Goal: Task Accomplishment & Management: Complete application form

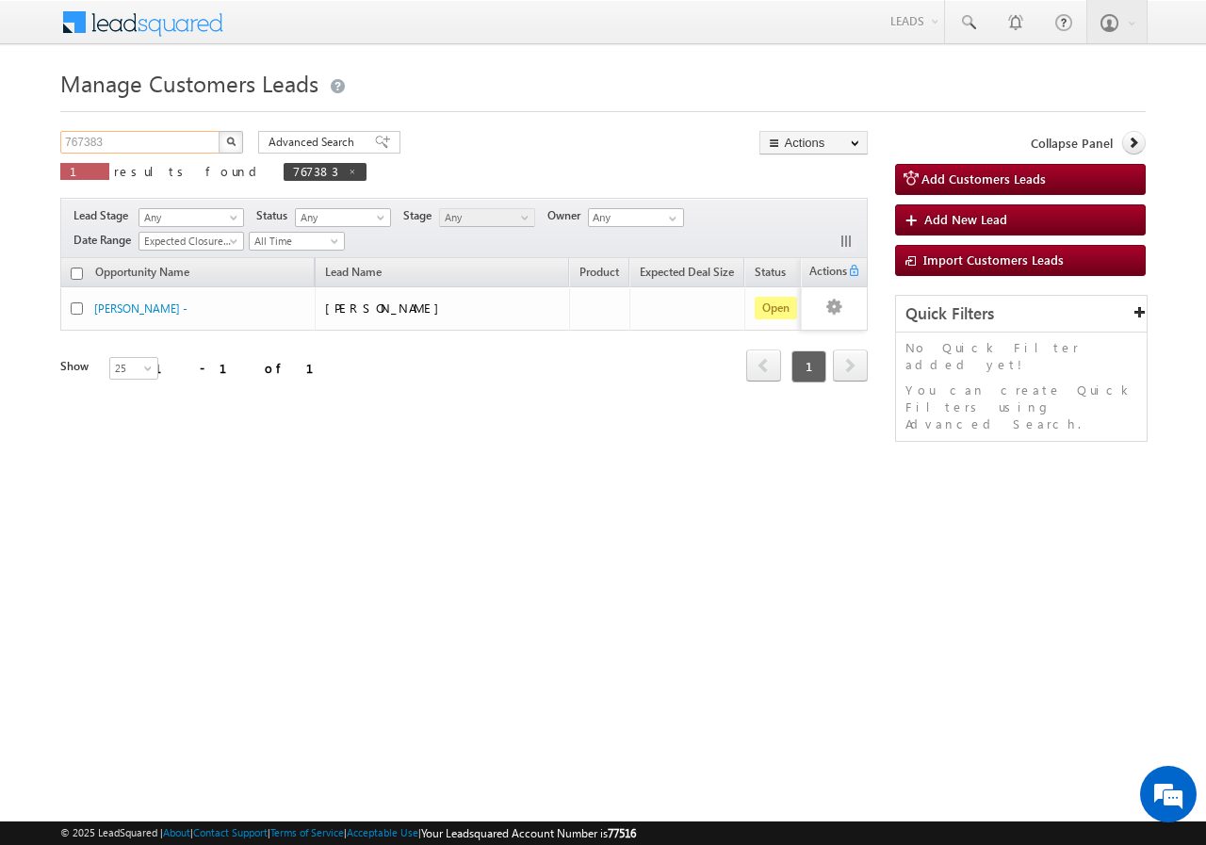
click at [195, 139] on input "767383" at bounding box center [140, 142] width 161 height 23
type input "7"
paste input "766871"
type input "766871"
click at [219, 131] on button "button" at bounding box center [231, 142] width 24 height 23
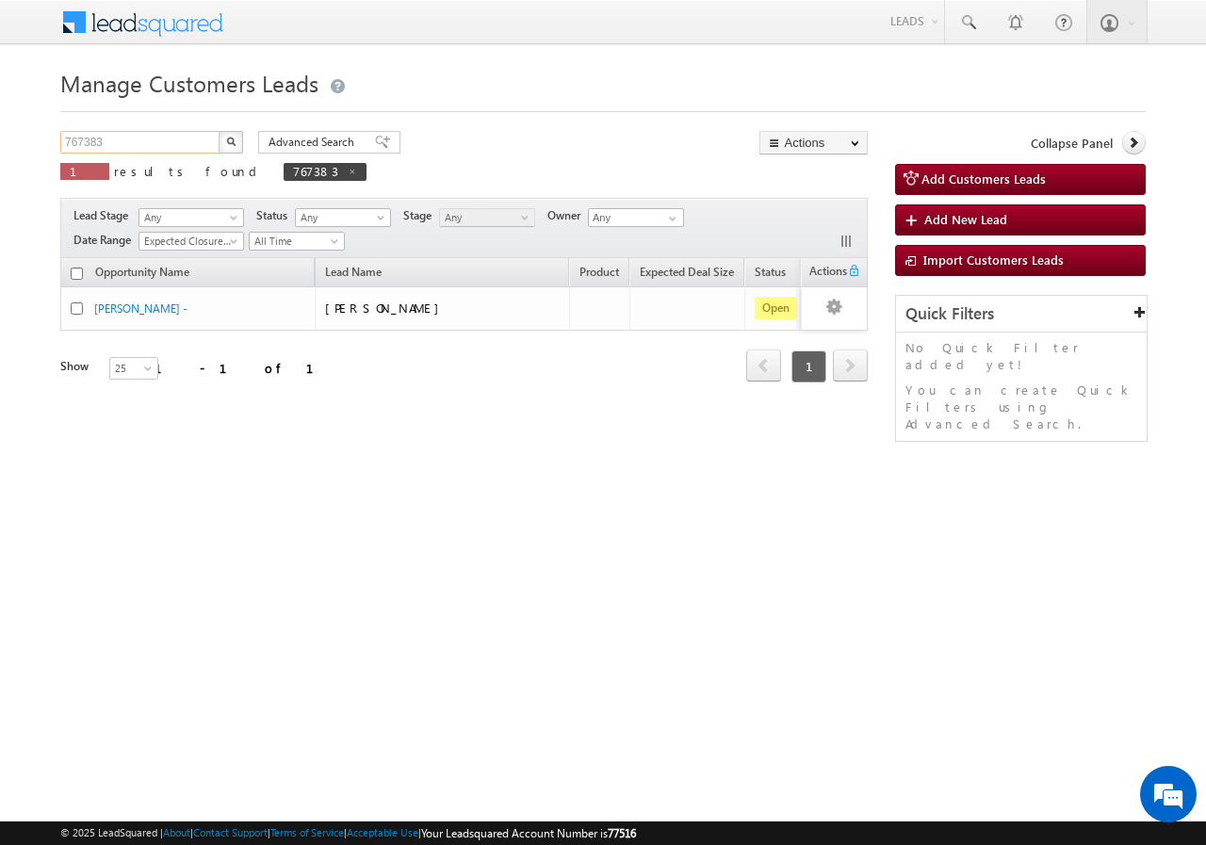
click at [165, 139] on input "767383" at bounding box center [140, 142] width 161 height 23
type input "7"
paste input "766871"
type input "766871"
click at [227, 140] on img "button" at bounding box center [230, 141] width 9 height 9
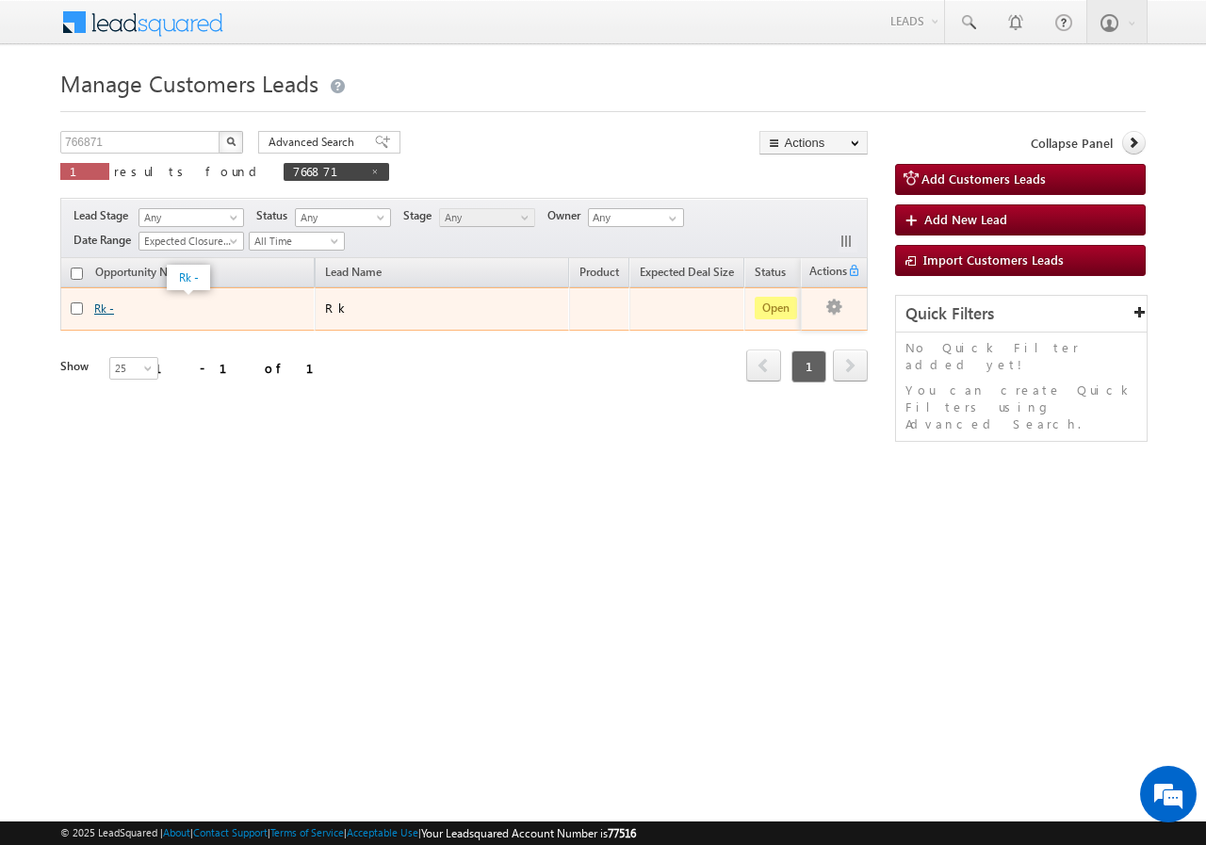
click at [106, 308] on link "Rk -" at bounding box center [104, 308] width 20 height 14
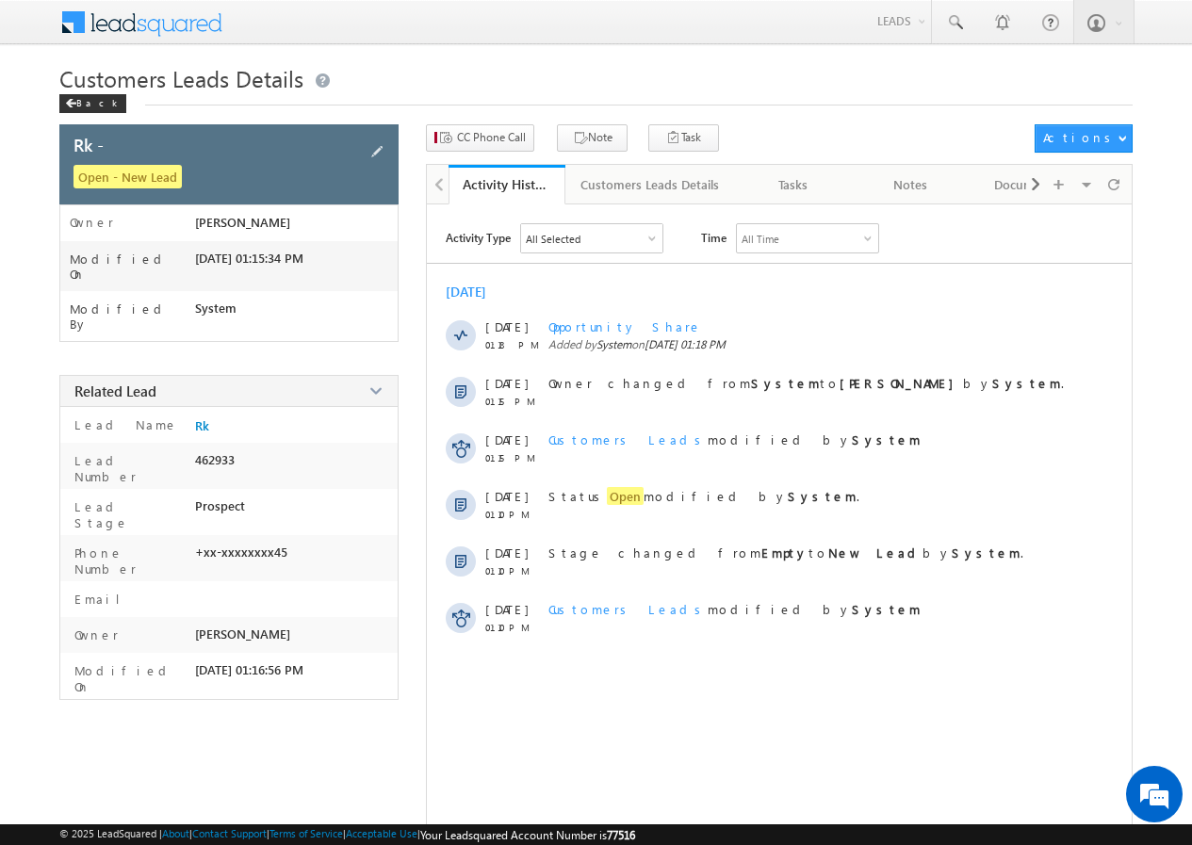
drag, startPoint x: 373, startPoint y: 148, endPoint x: 359, endPoint y: 148, distance: 14.1
click at [371, 148] on span at bounding box center [377, 151] width 21 height 21
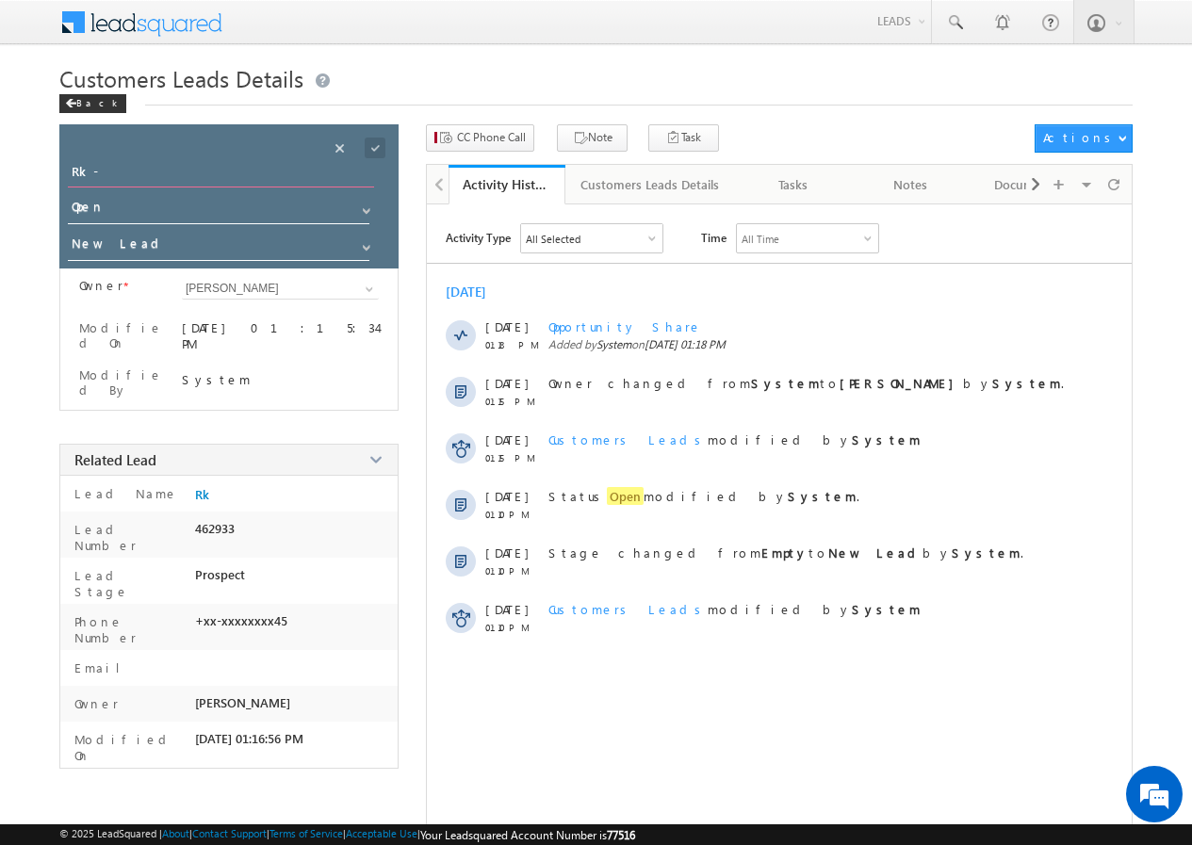
click at [119, 168] on input "Rk -" at bounding box center [221, 174] width 306 height 26
type input "R"
type input "RAHUL KACHAVA"
click at [373, 146] on span at bounding box center [375, 148] width 21 height 21
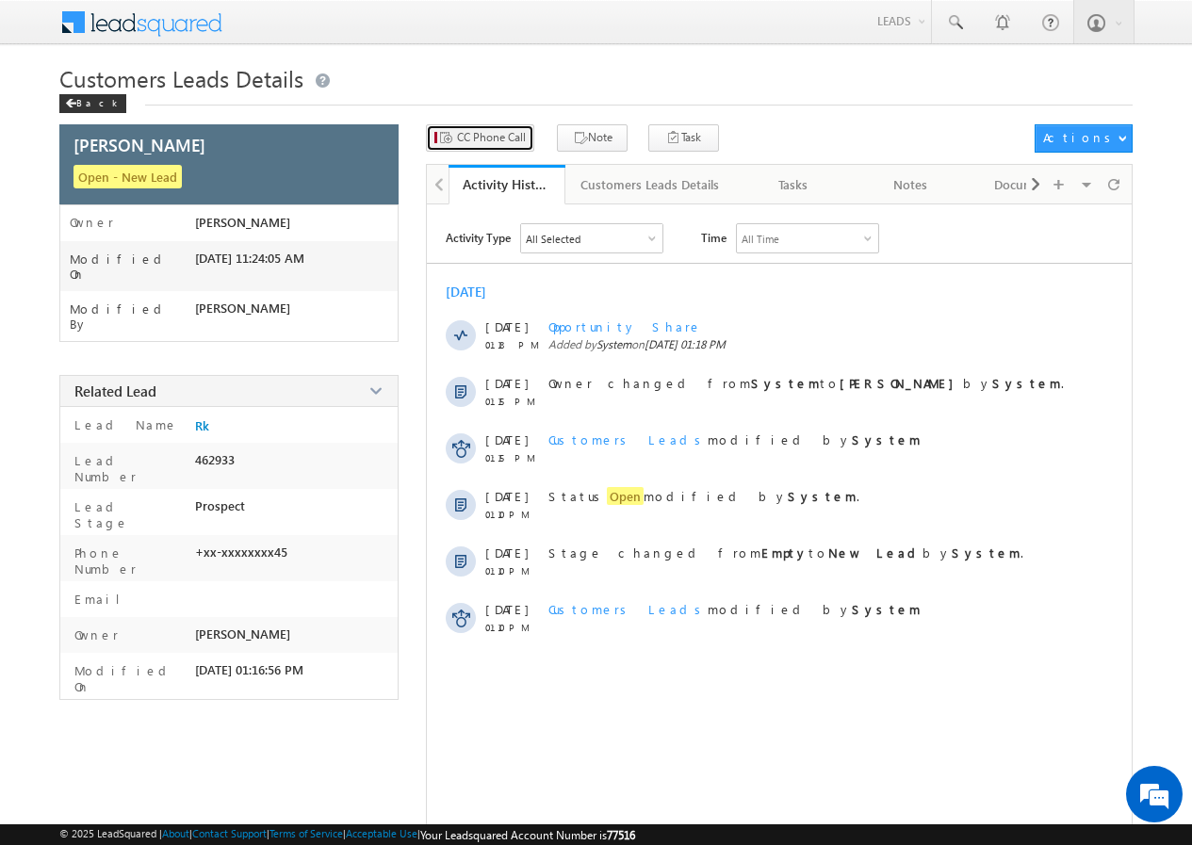
click at [495, 134] on span "CC Phone Call" at bounding box center [491, 137] width 69 height 17
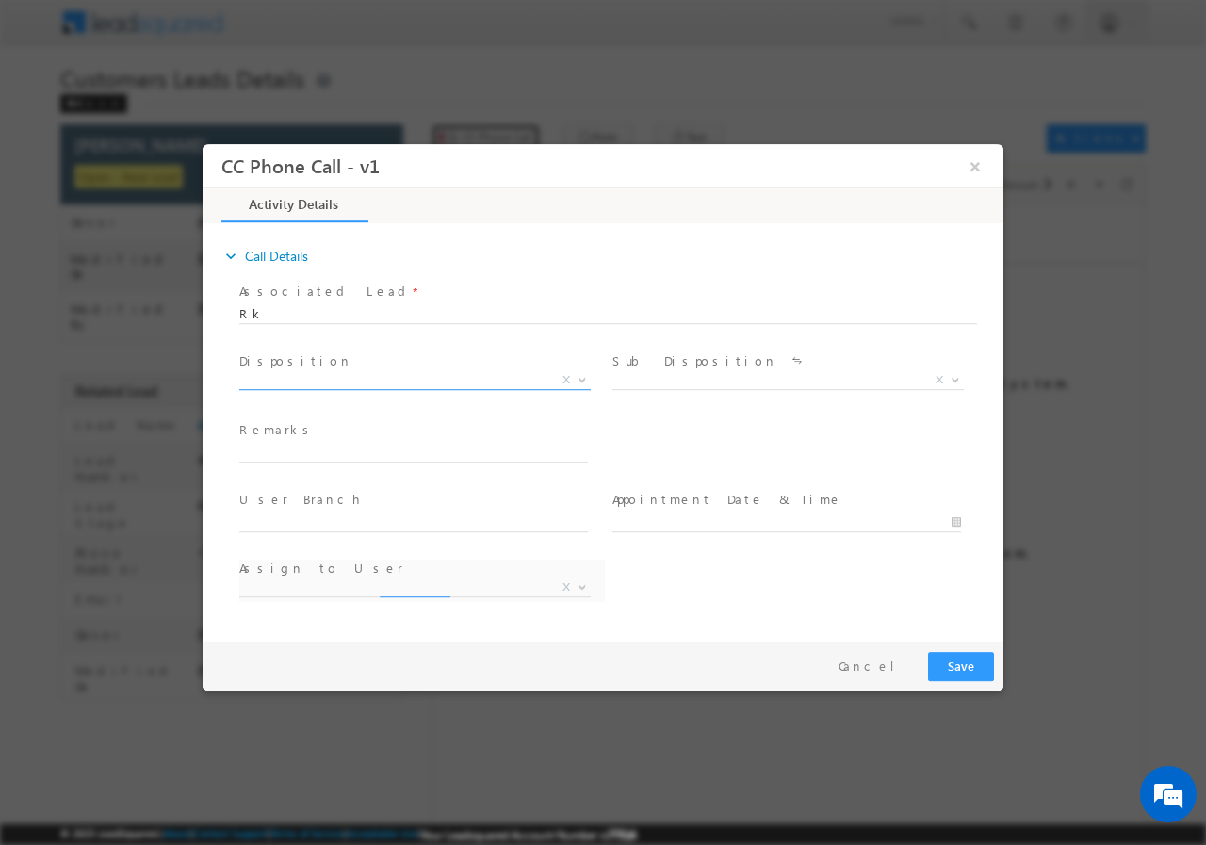
select select "krishna.kumar@sgrlimited.in"
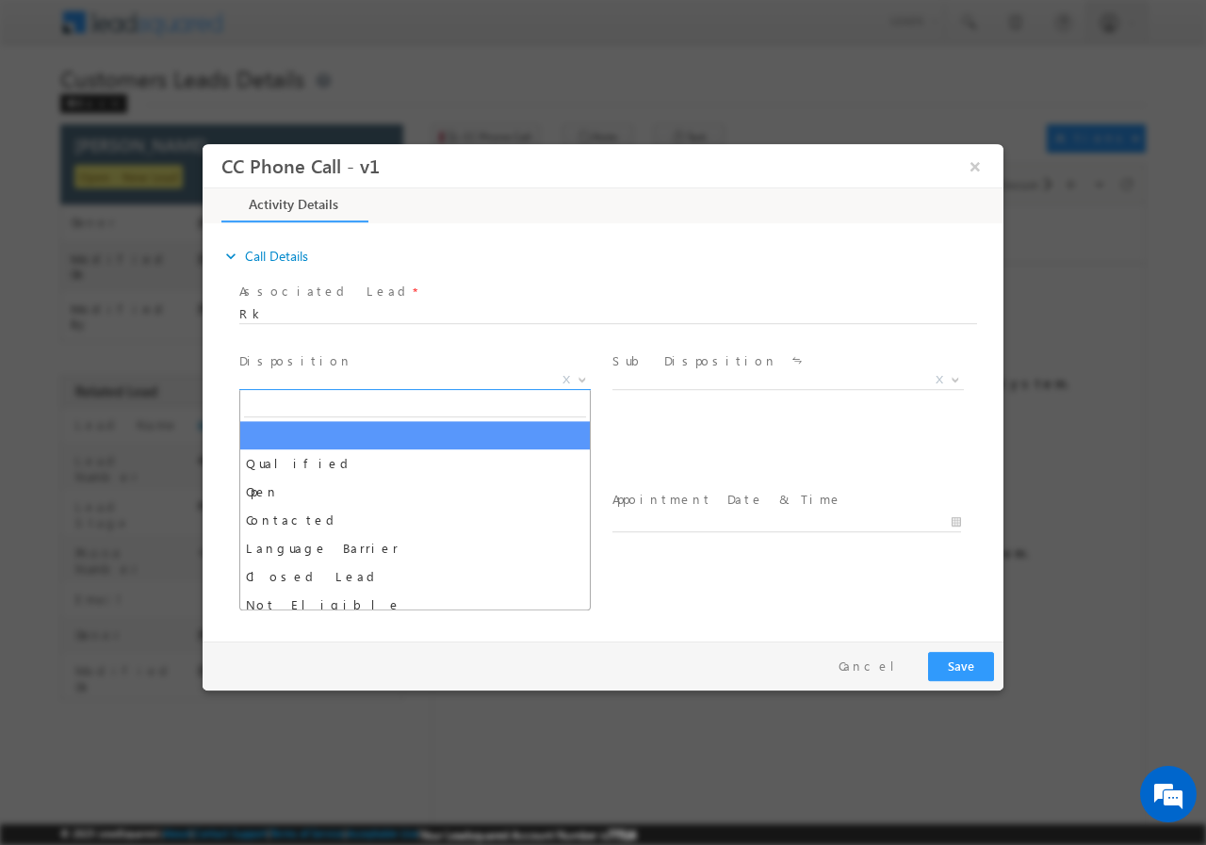
click at [581, 377] on b at bounding box center [582, 378] width 11 height 7
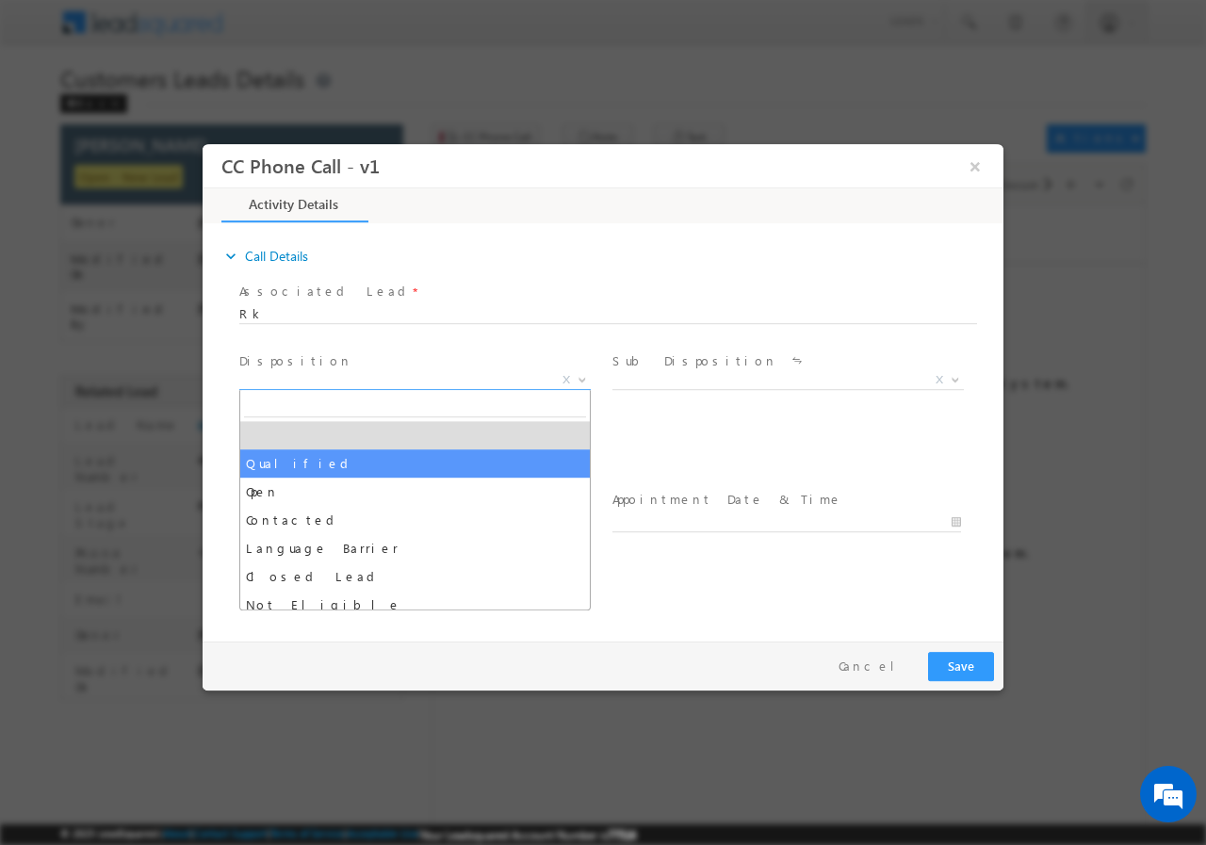
select select "Qualified"
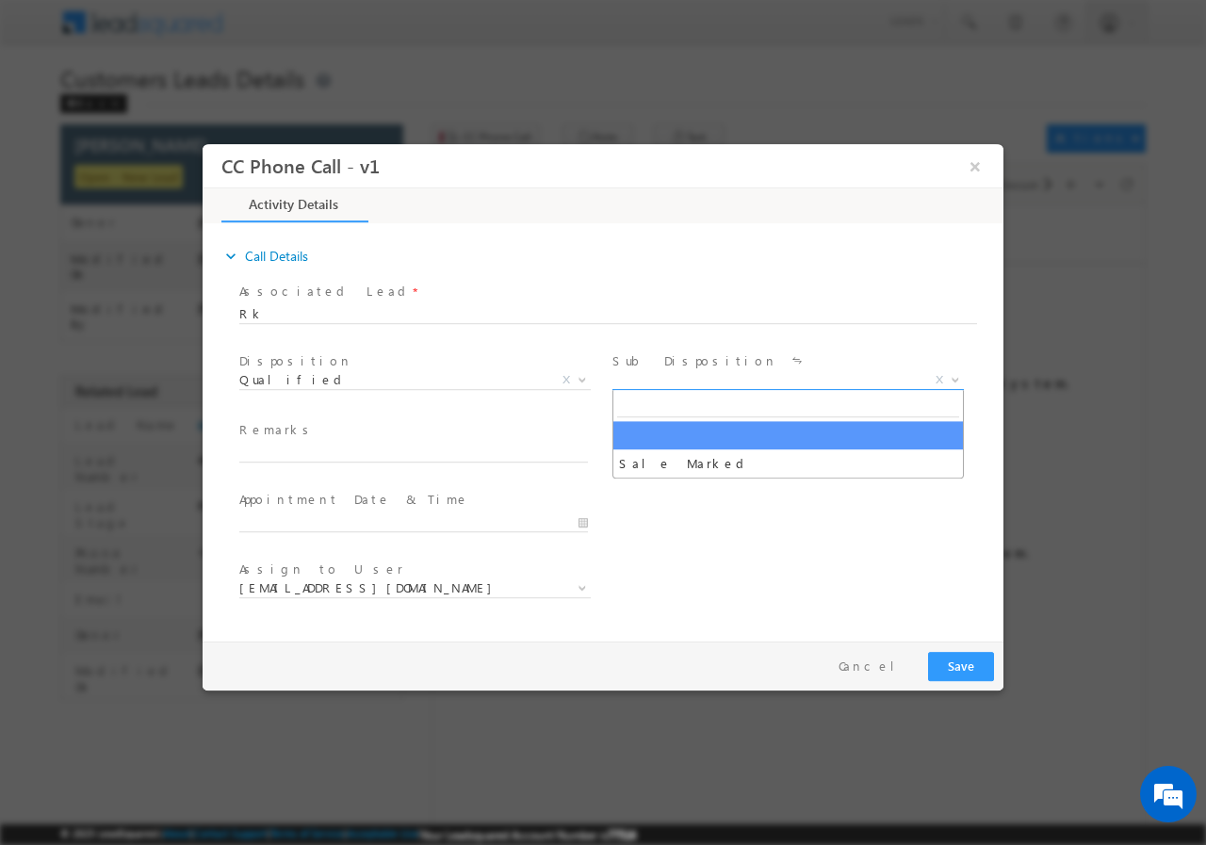
click at [959, 377] on b at bounding box center [955, 378] width 11 height 7
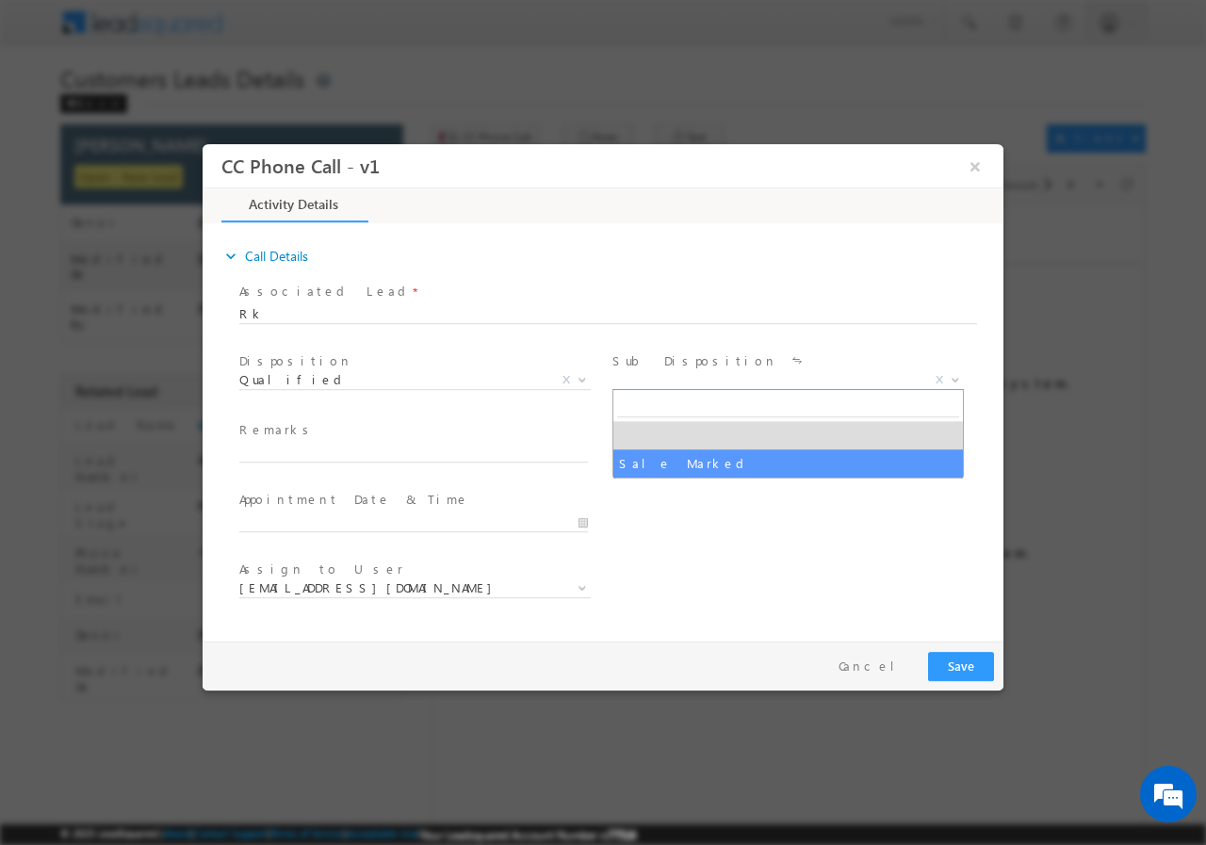
select select "Sale Marked"
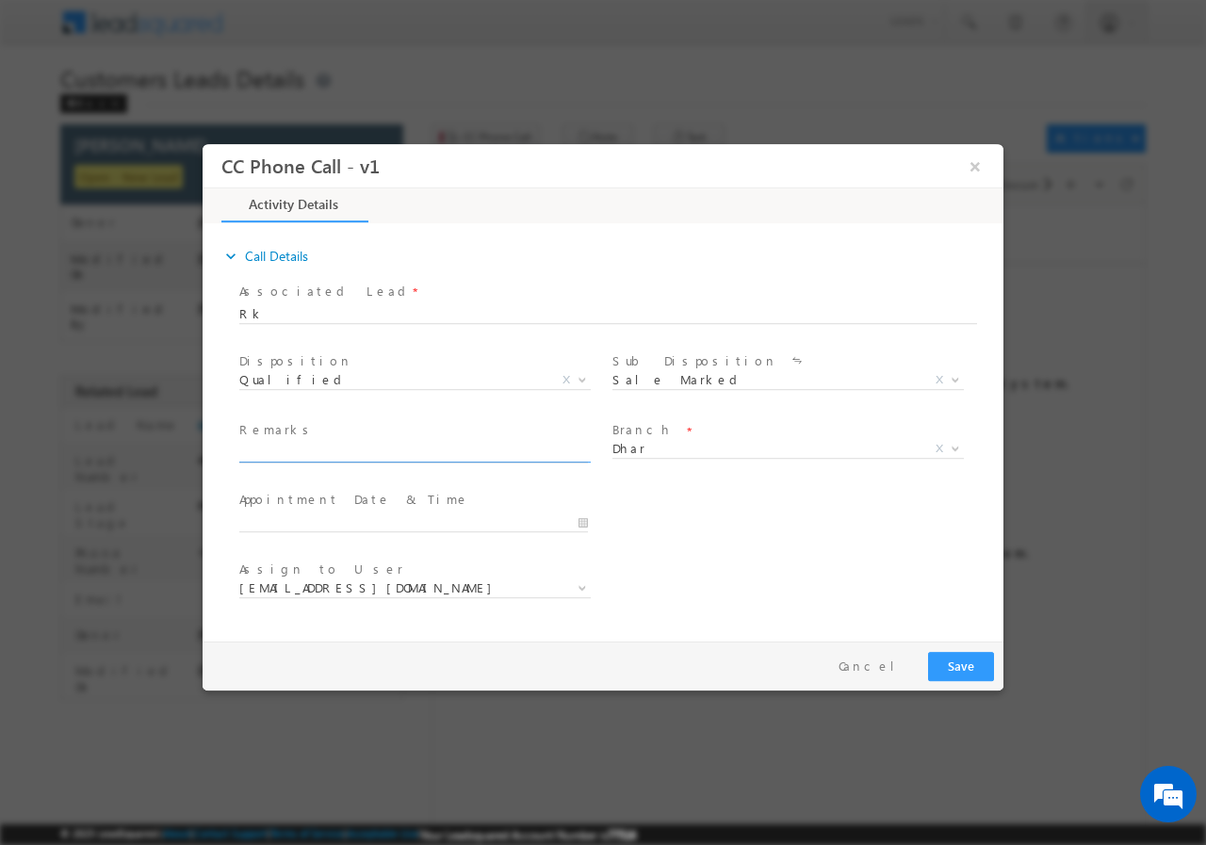
click at [309, 443] on input "text" at bounding box center [413, 452] width 349 height 19
click at [316, 453] on input "text" at bounding box center [413, 452] width 349 height 19
paste input "Dhar - 454111 / MOB - 9179397545 /Campaign - VB_Interested / Unique ID-766871/ …"
type input "Dhar - 454111 / MOB - 9179397545 /Campaign - VB_Interested / Unique ID-766871/ …"
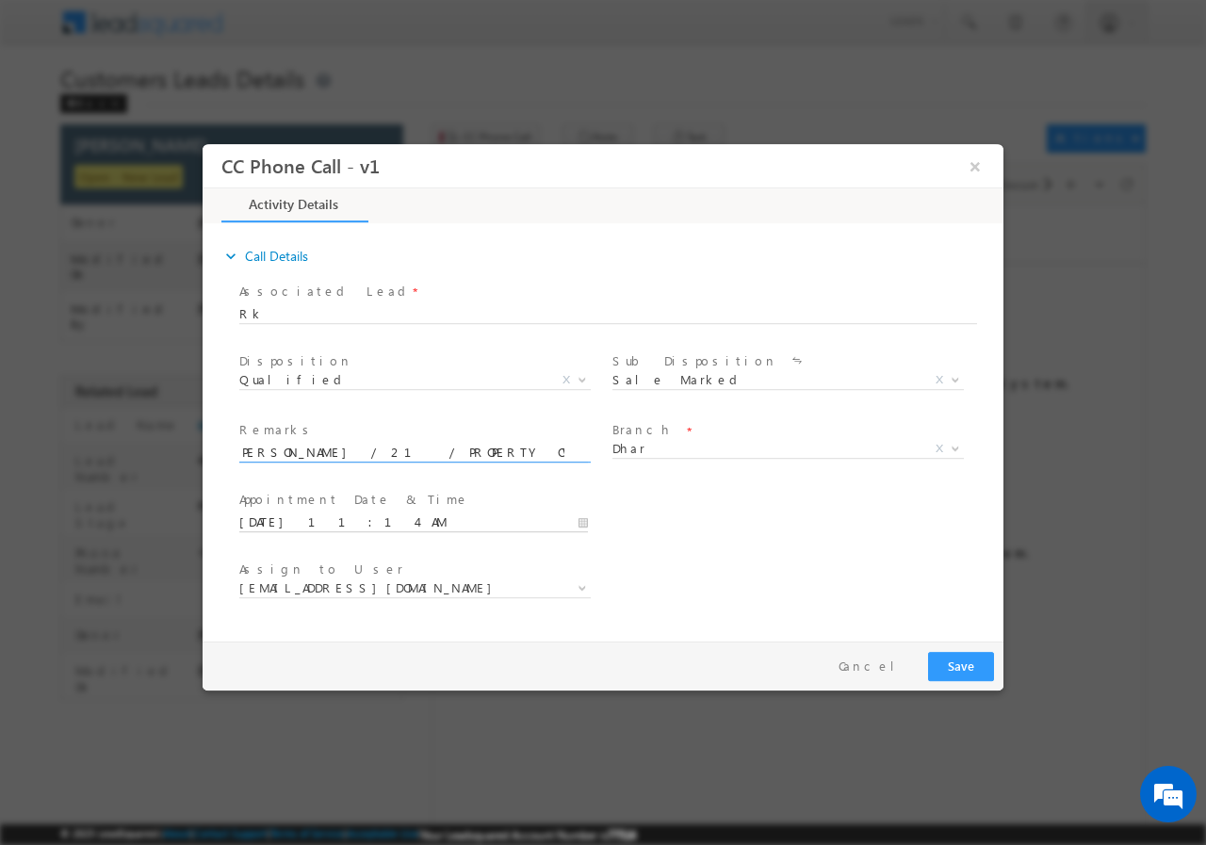
click at [581, 517] on input "08/19/2025 11:14 AM" at bounding box center [413, 522] width 349 height 19
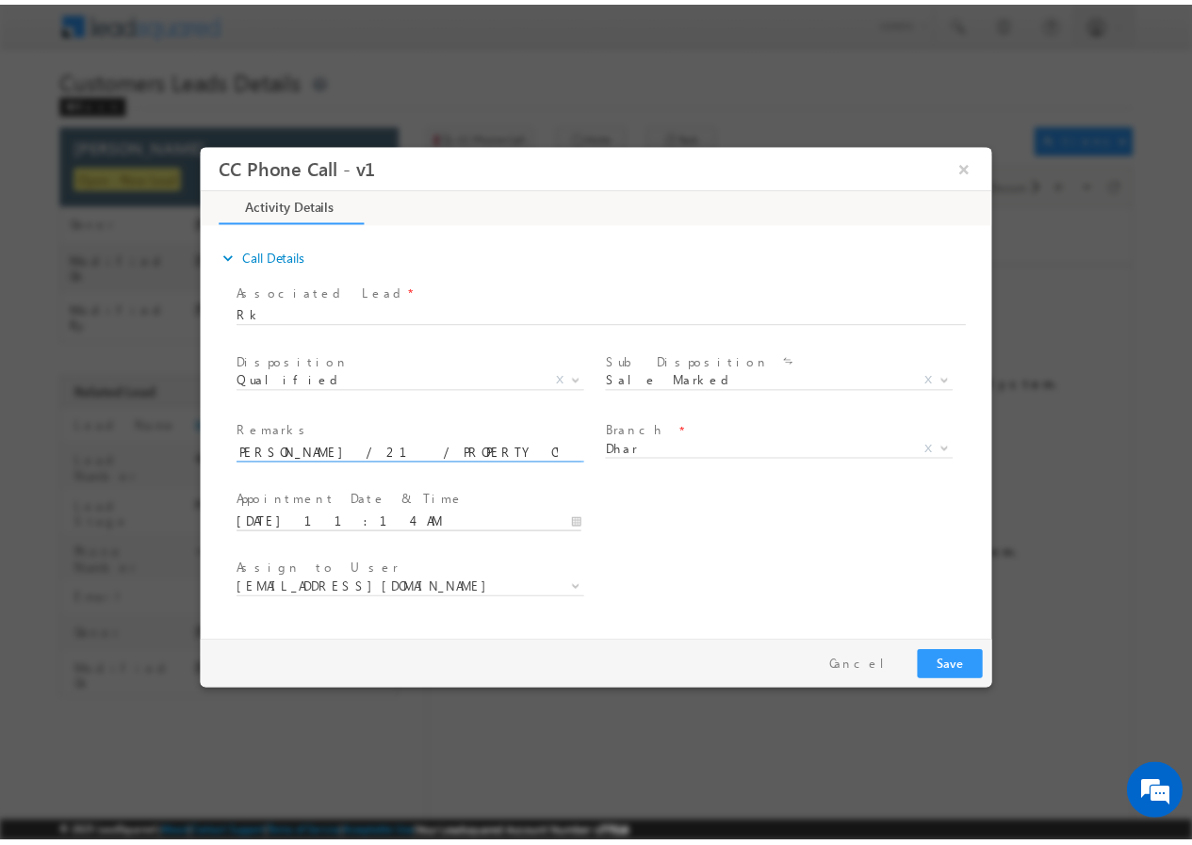
scroll to position [0, 0]
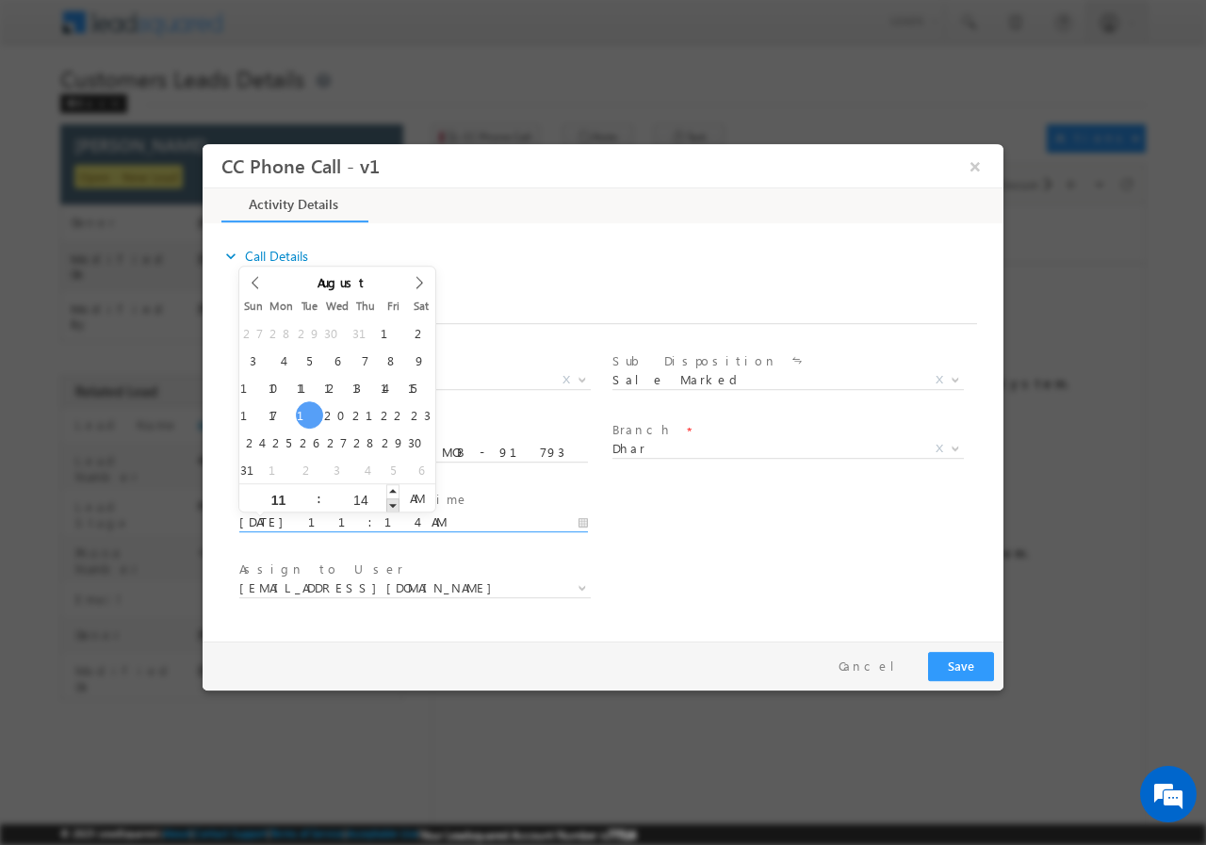
type input "08/19/2025 11:13 AM"
type input "13"
click at [393, 507] on span at bounding box center [392, 504] width 13 height 14
type input "08/19/2025 11:12 AM"
type input "12"
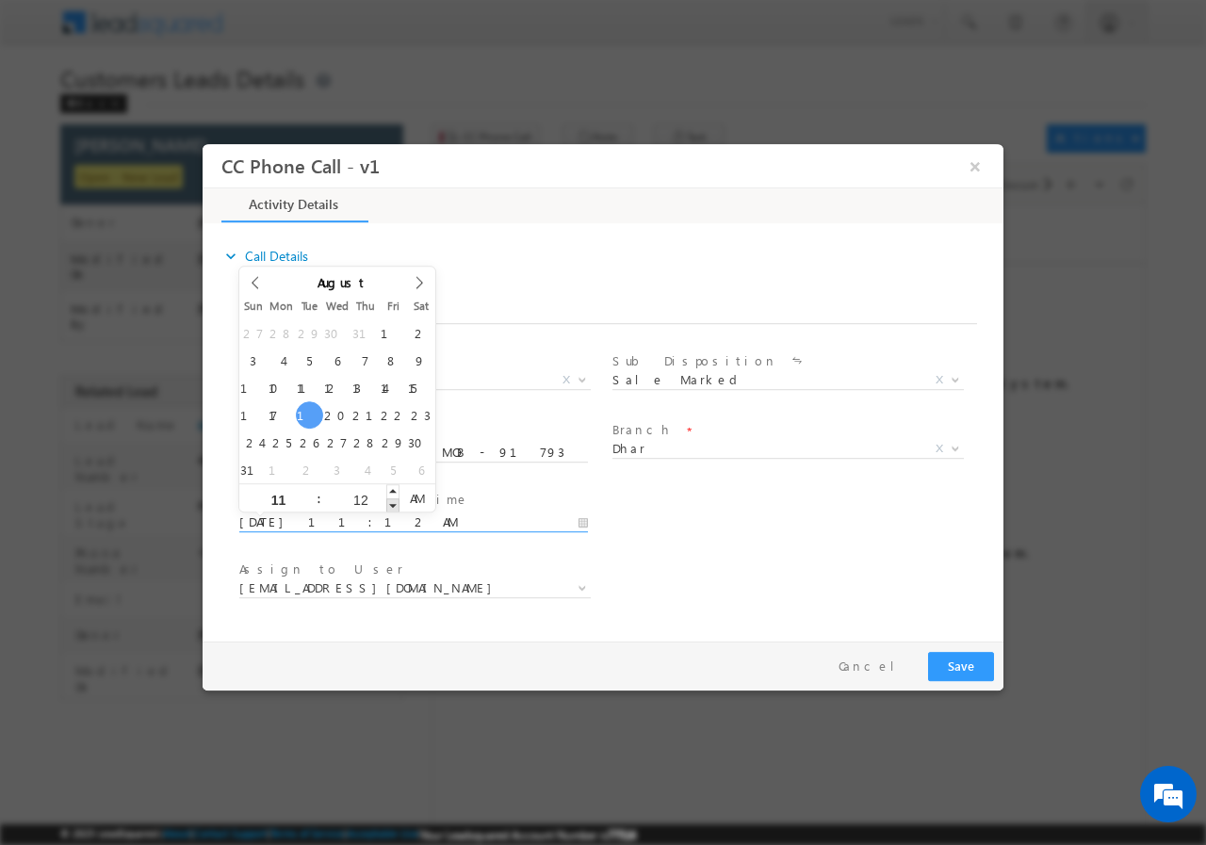
click at [393, 506] on span at bounding box center [392, 504] width 13 height 14
type input "08/19/2025 11:11 AM"
type input "11"
click at [393, 506] on span at bounding box center [392, 504] width 13 height 14
type input "08/19/2025 11:10 AM"
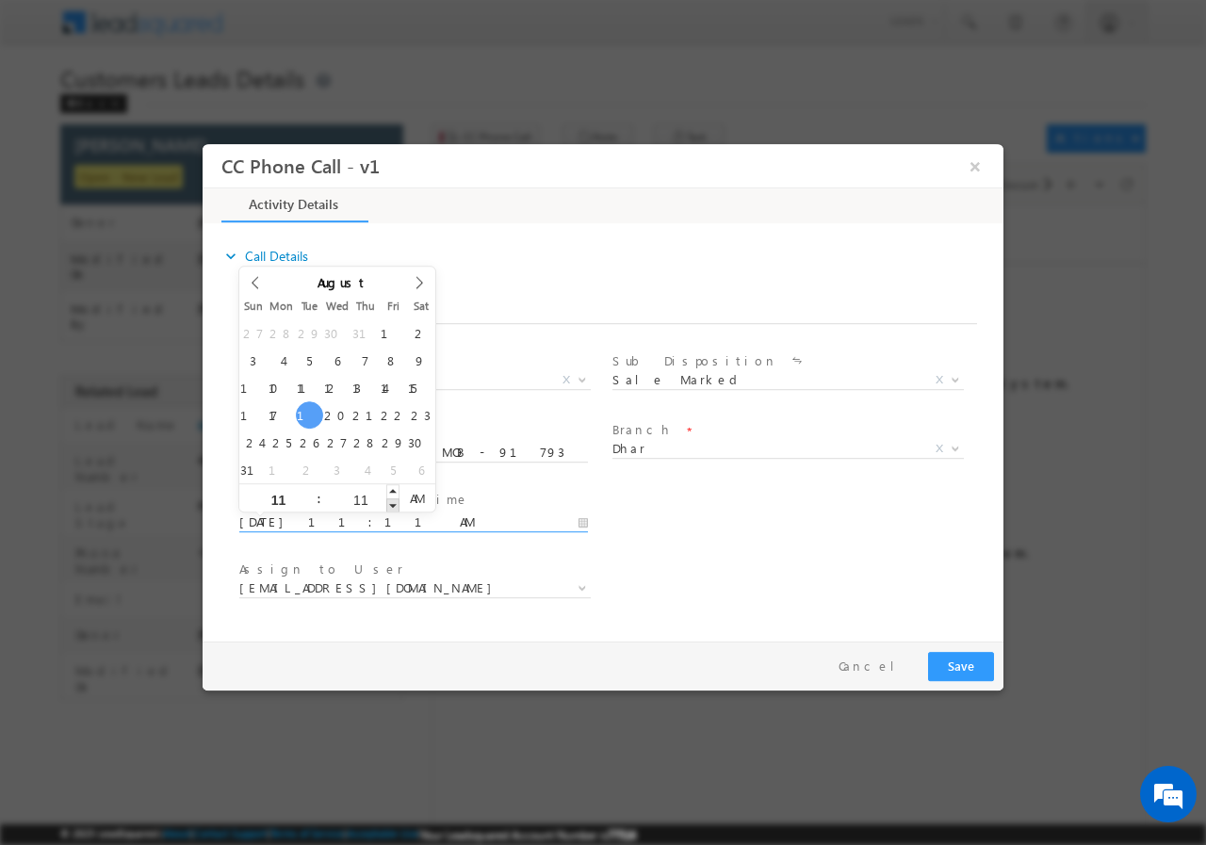
type input "10"
click at [393, 506] on span at bounding box center [392, 504] width 13 height 14
type input "08/19/2025 11:09 AM"
type input "09"
click at [393, 506] on span at bounding box center [392, 504] width 13 height 14
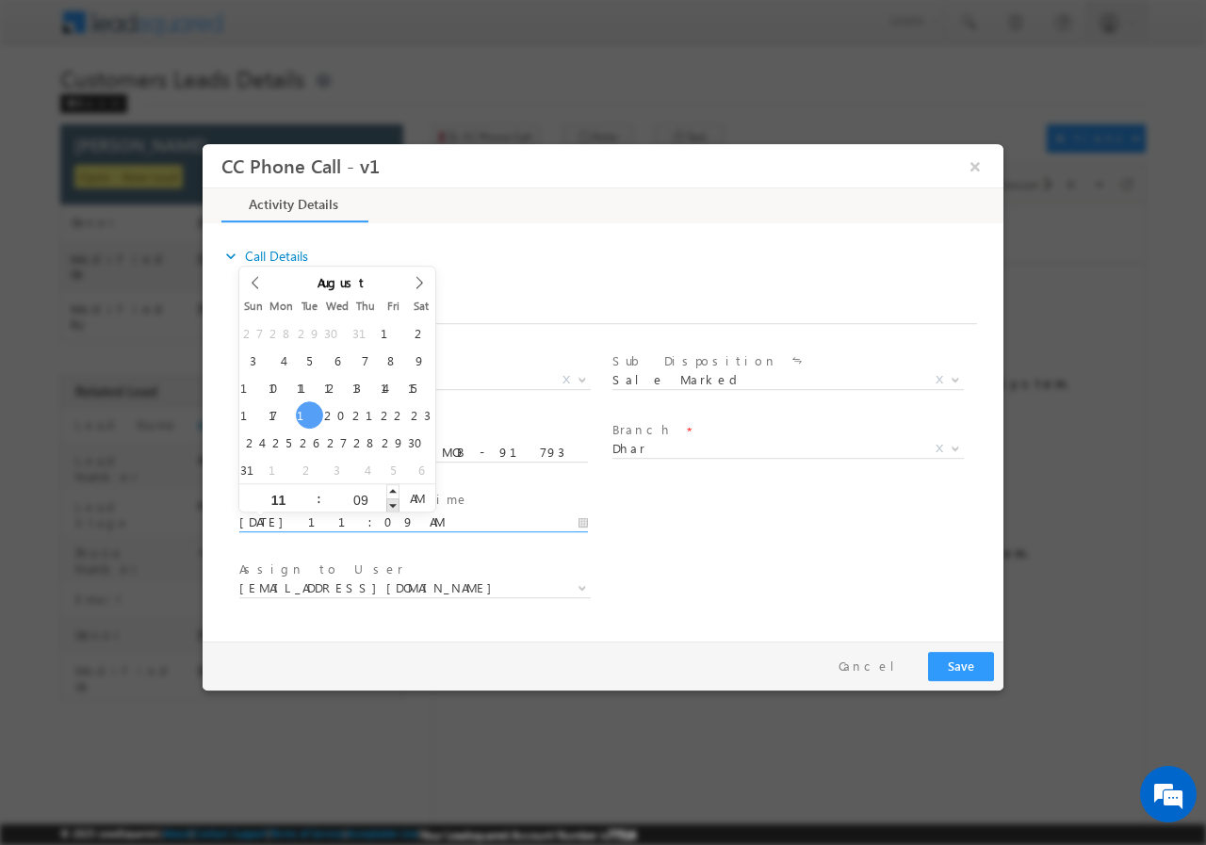
type input "08/19/2025 11:08 AM"
type input "08"
click at [393, 505] on span at bounding box center [392, 504] width 13 height 14
type input "08/19/2025 11:07 AM"
type input "07"
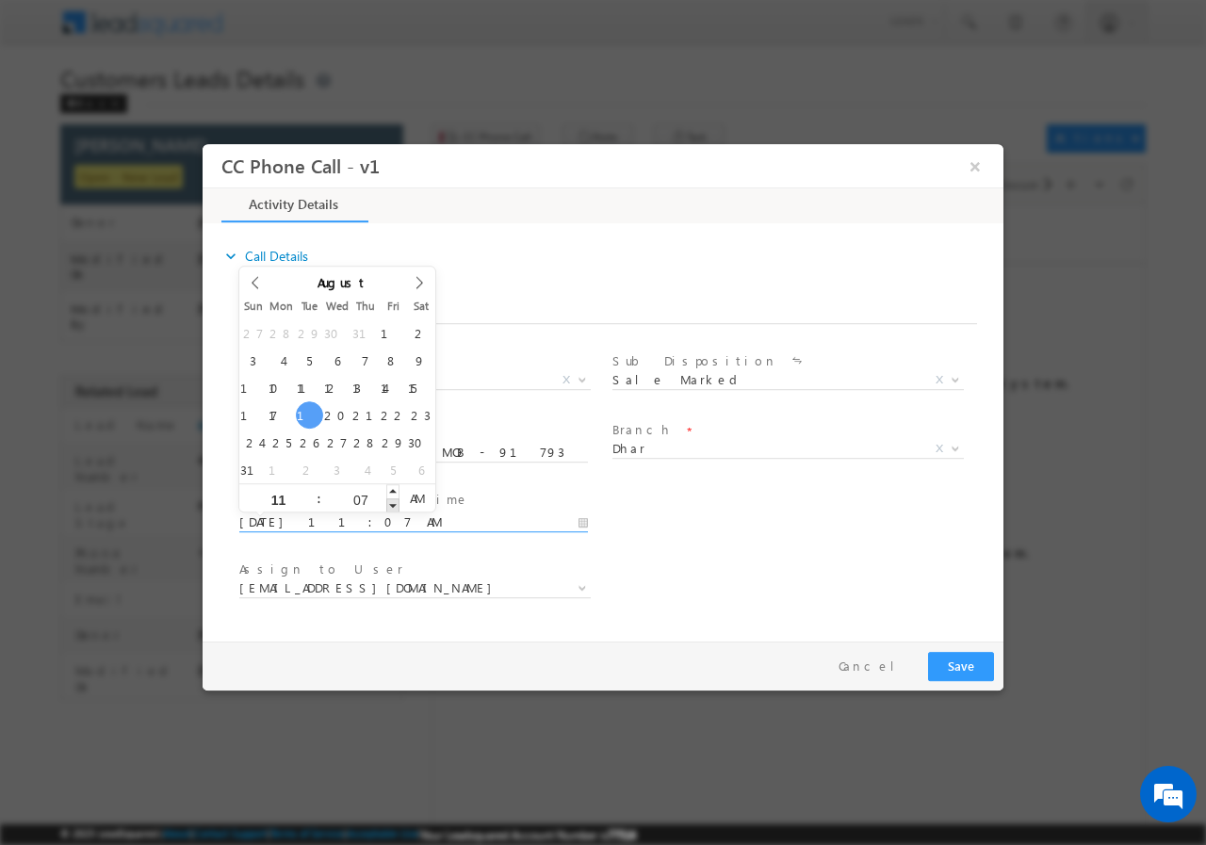
click at [393, 505] on span at bounding box center [392, 504] width 13 height 14
type input "08/19/2025 11:06 AM"
type input "06"
click at [393, 505] on span at bounding box center [392, 504] width 13 height 14
type input "08/19/2025 11:05 AM"
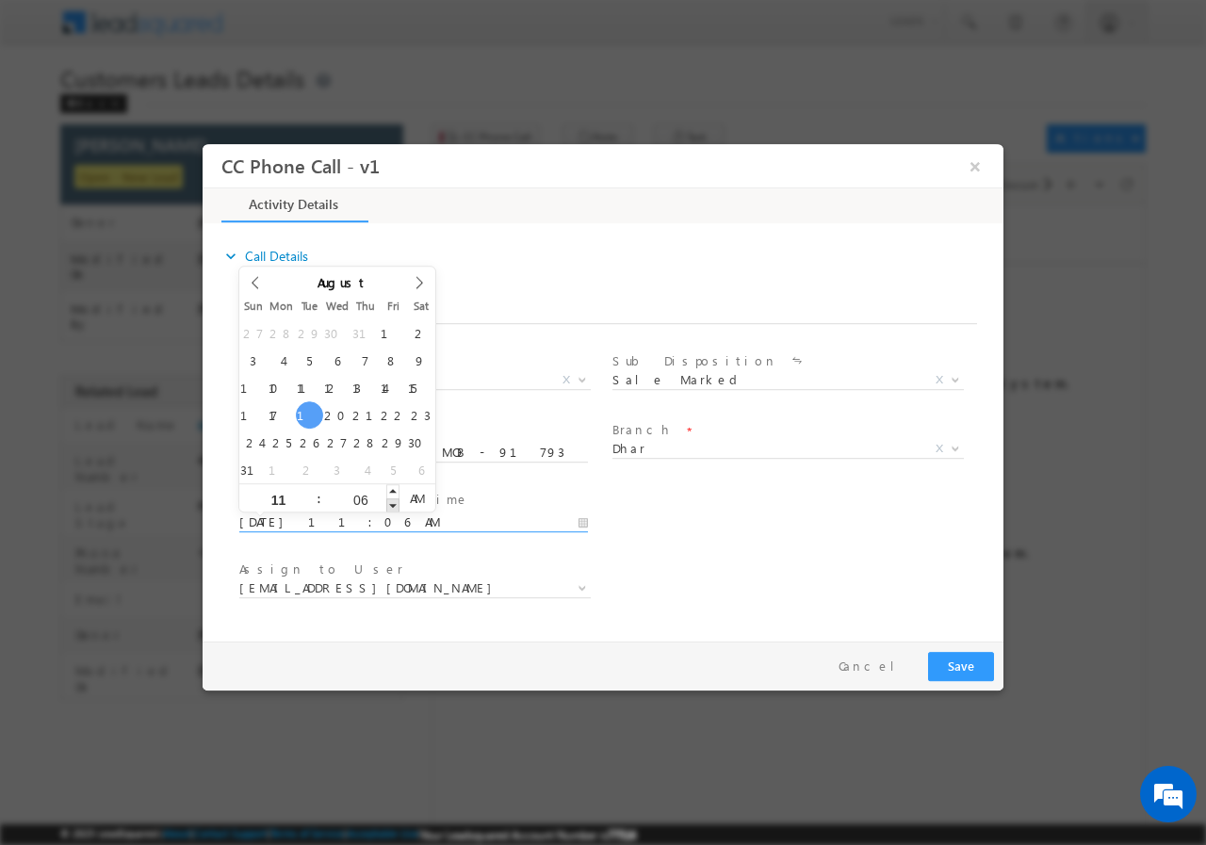
type input "05"
click at [393, 505] on span at bounding box center [392, 504] width 13 height 14
type input "08/19/2025 11:04 AM"
type input "04"
click at [393, 505] on span at bounding box center [392, 504] width 13 height 14
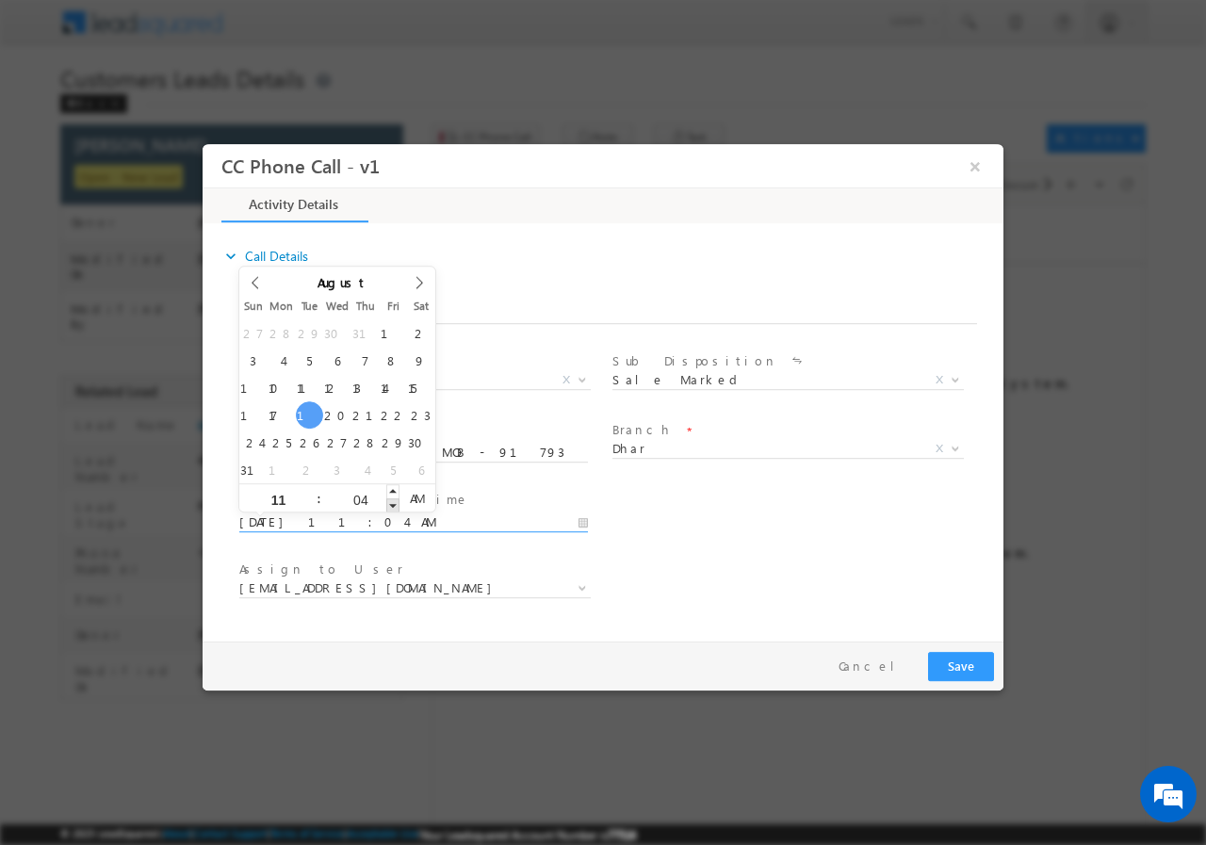
type input "08/19/2025 11:03 AM"
type input "03"
click at [393, 505] on span at bounding box center [392, 504] width 13 height 14
type input "08/19/2025 11:02 AM"
type input "02"
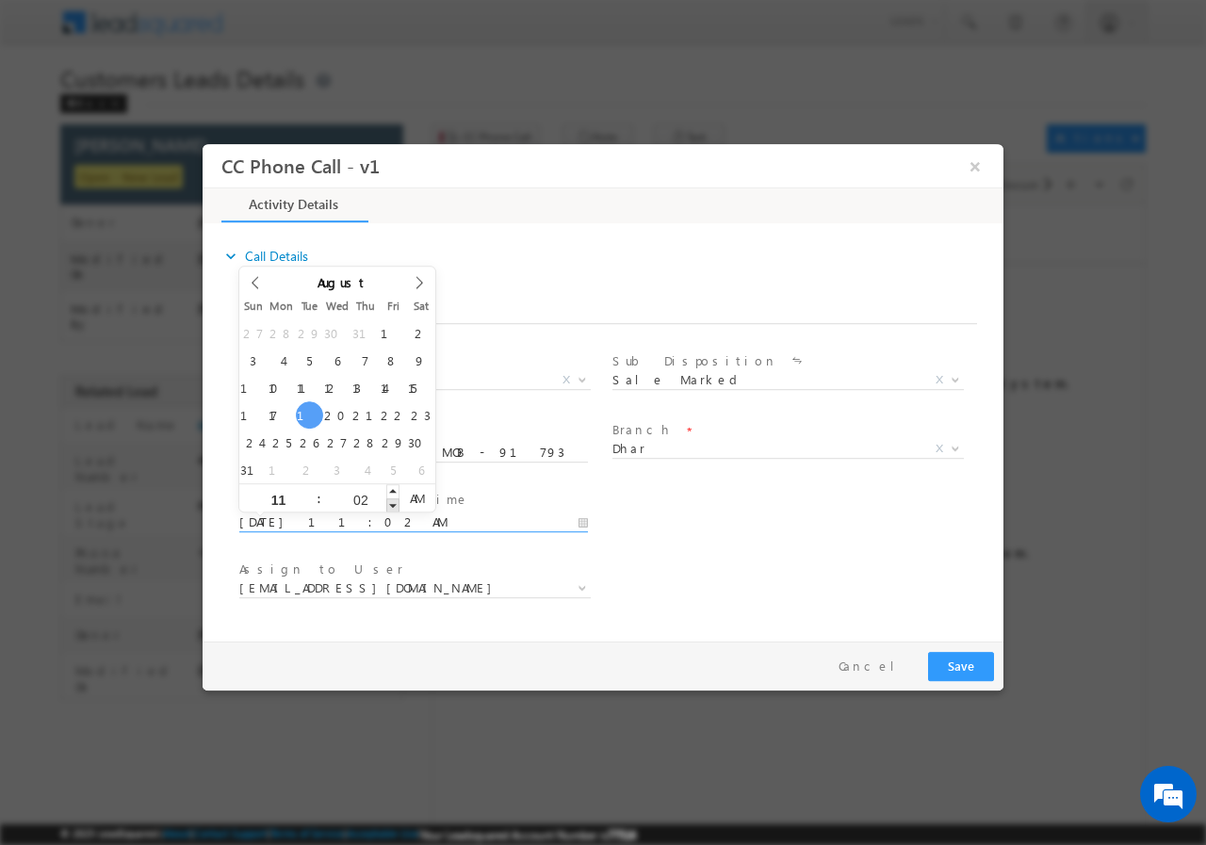
click at [393, 505] on span at bounding box center [392, 504] width 13 height 14
type input "08/19/2025 11:01 AM"
type input "01"
click at [393, 505] on span at bounding box center [392, 504] width 13 height 14
type input "08/19/2025 11:00 AM"
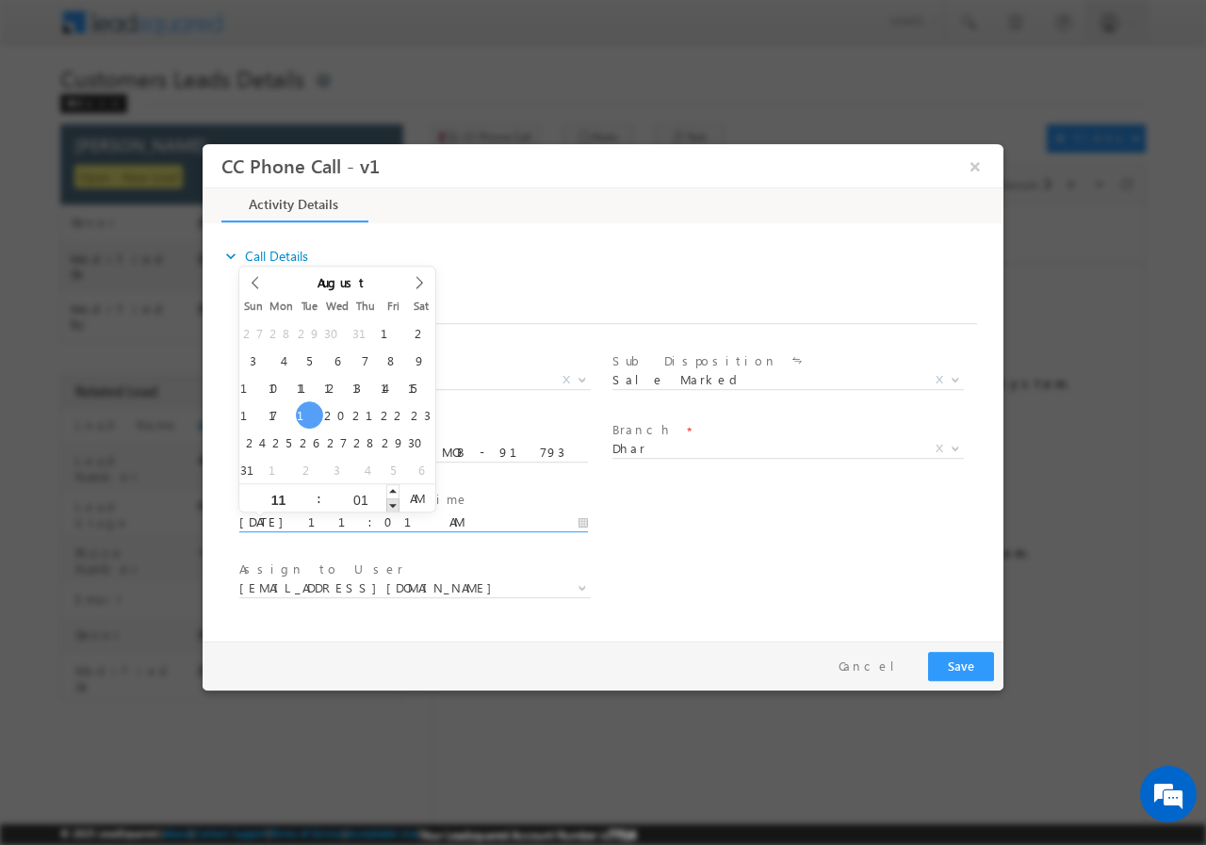
type input "00"
click at [394, 505] on span at bounding box center [392, 504] width 13 height 14
type input "08/20/2025 11:00 AM"
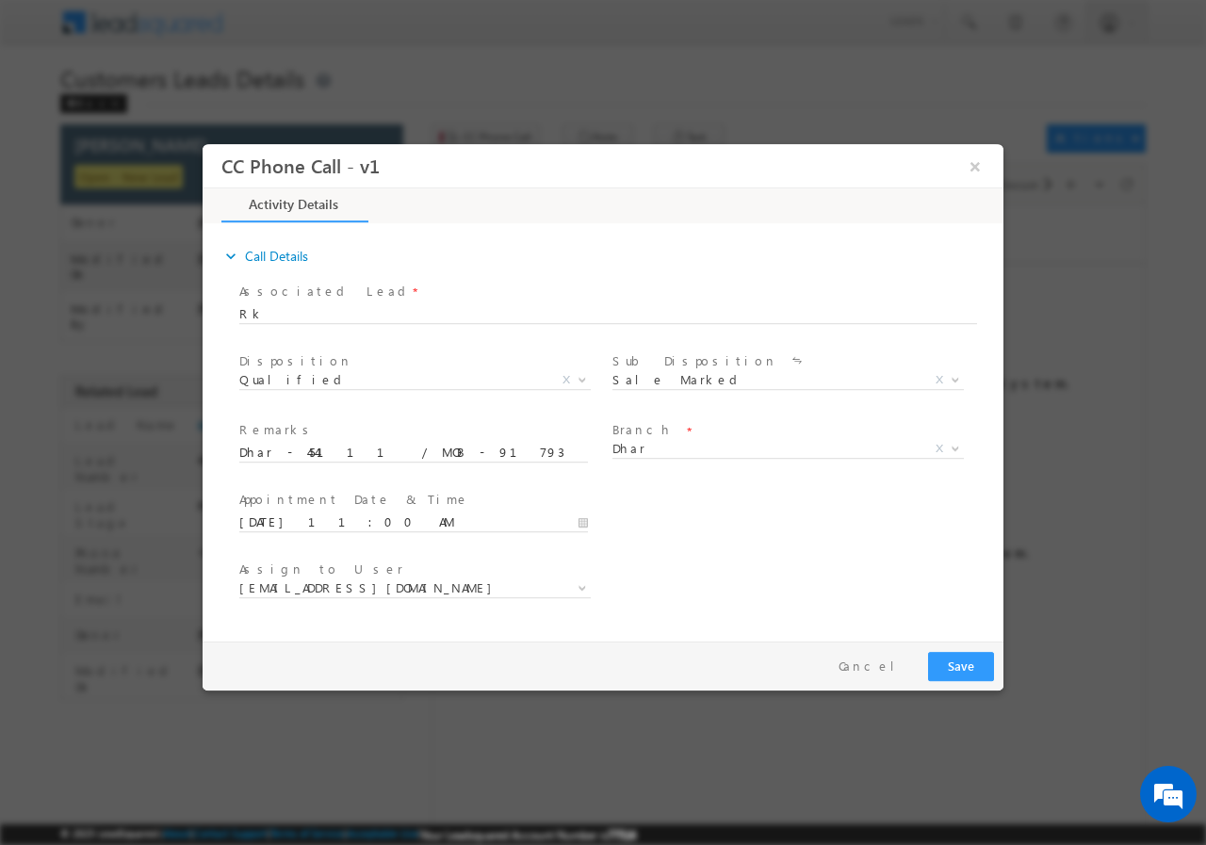
drag, startPoint x: 741, startPoint y: 546, endPoint x: 677, endPoint y: 543, distance: 64.1
click at [740, 545] on div "User Branch * Appointment Date & Time * 08/20/2025 11:00 AM" at bounding box center [620, 520] width 768 height 70
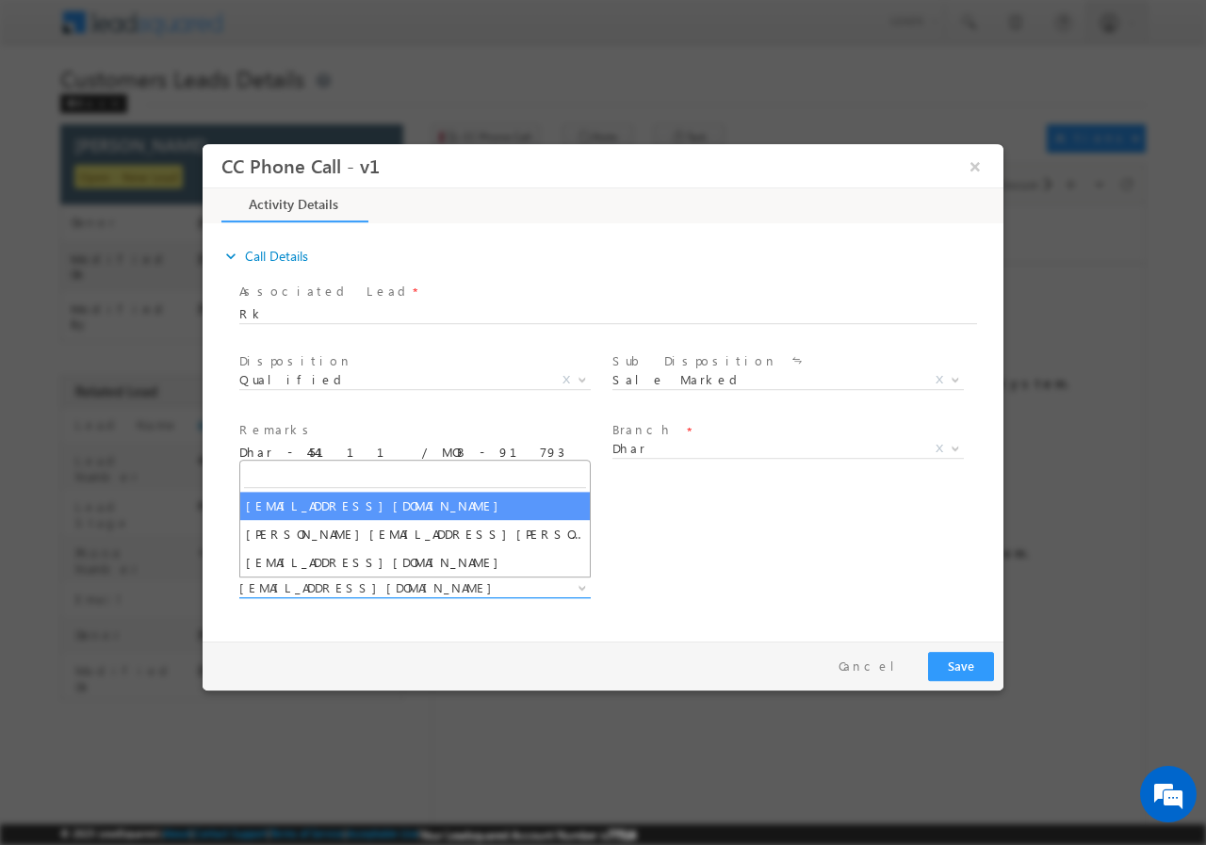
click at [426, 585] on span "krishna.kumar@sgrlimited.in" at bounding box center [392, 586] width 306 height 17
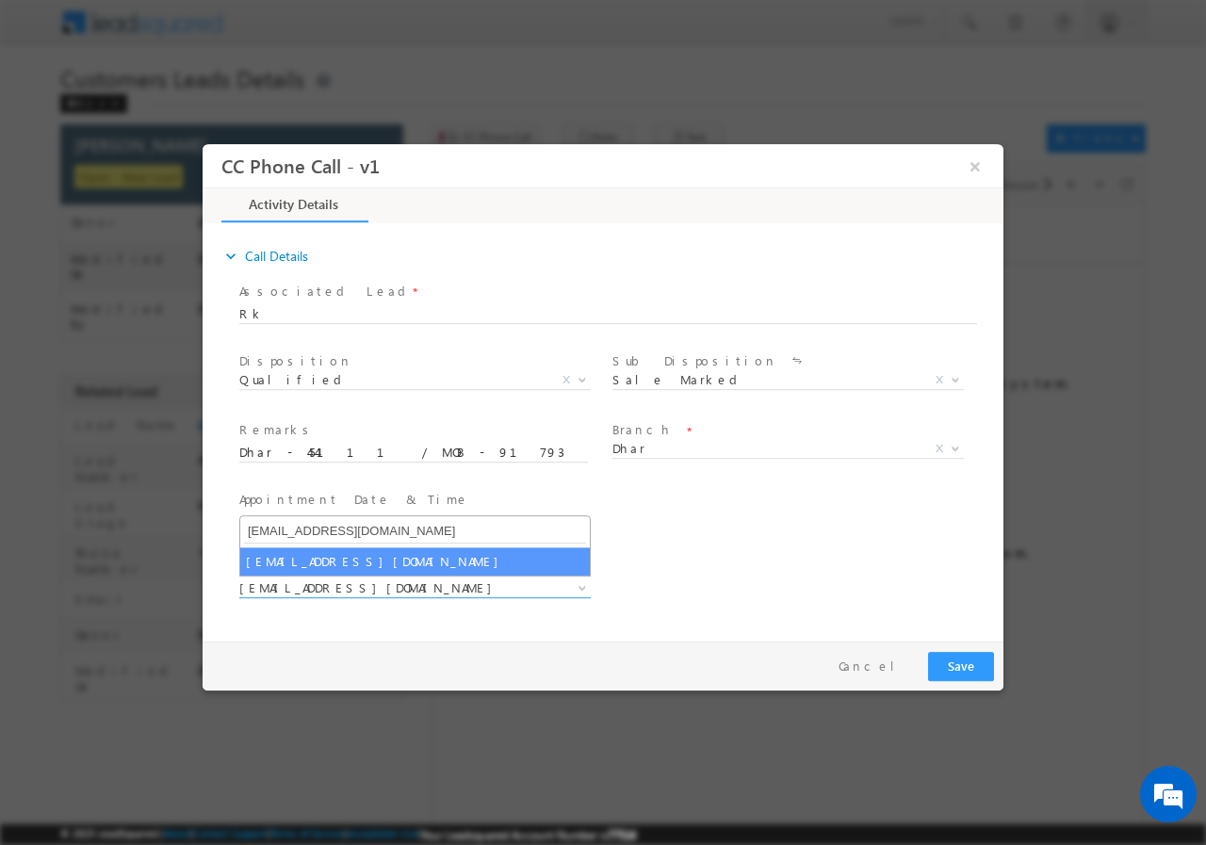
type input "krishna.kumar@sgrlimited.in"
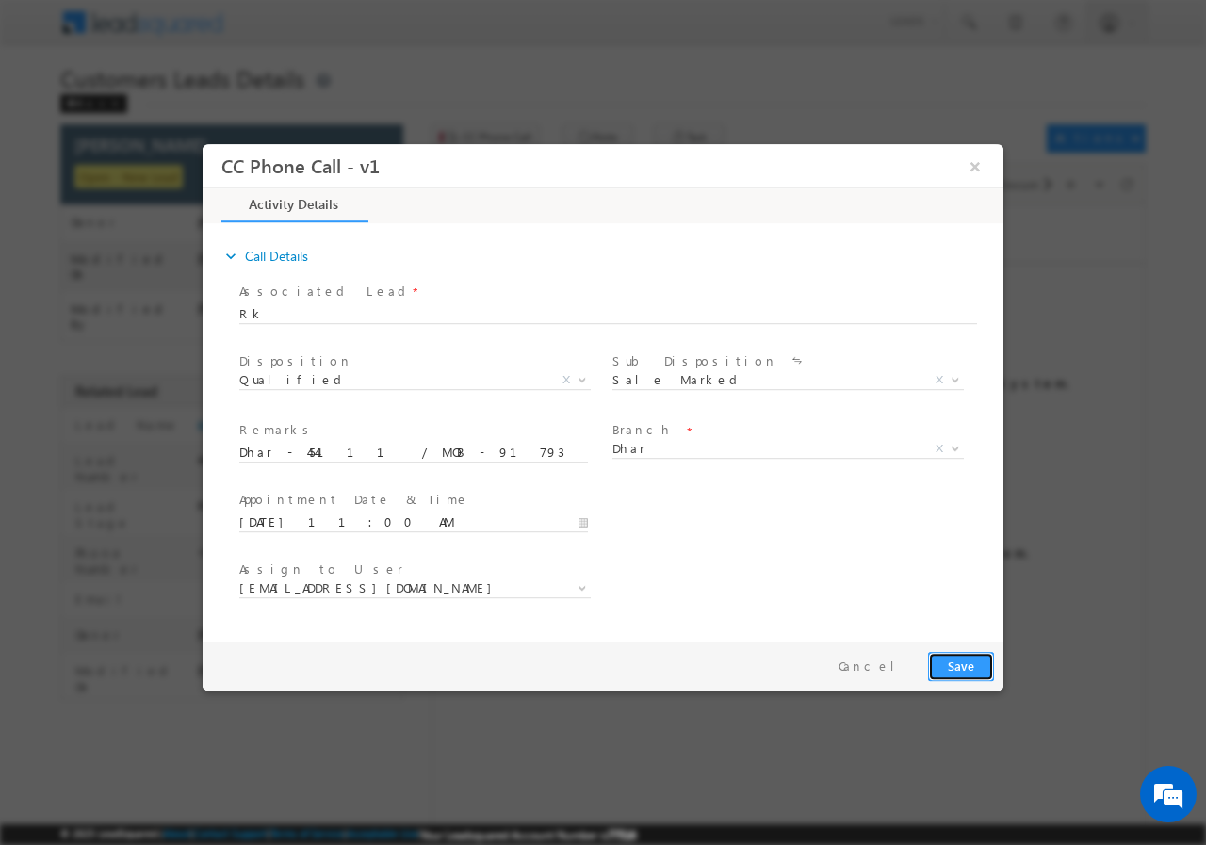
click at [977, 660] on button "Save" at bounding box center [961, 665] width 66 height 29
